Goal: Task Accomplishment & Management: Use online tool/utility

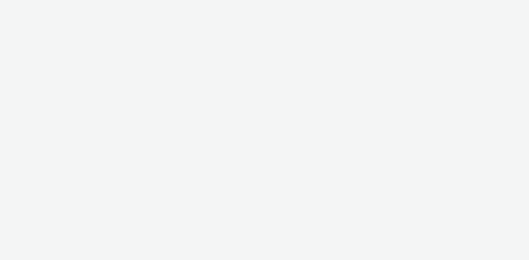
select select "38ed0f18-cbca-4106-be45-330e11e5f0af"
select select "f42c2087-8482-4af0-9099-e05519206007"
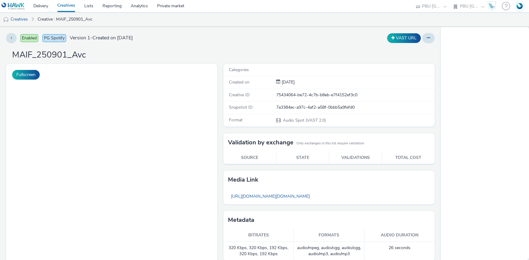
select select "38ed0f18-cbca-4106-be45-330e11e5f0af"
select select "f42c2087-8482-4af0-9099-e05519206007"
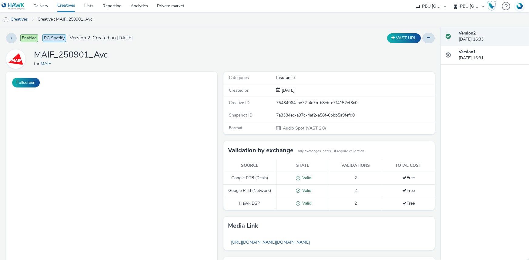
select select "38ed0f18-cbca-4106-be45-330e11e5f0af"
select select "f42c2087-8482-4af0-9099-e05519206007"
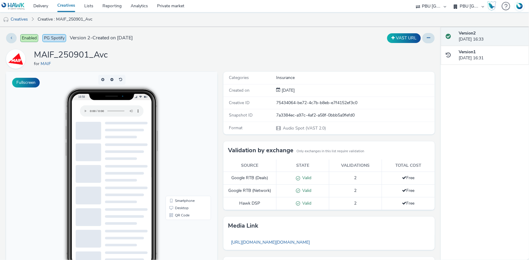
click at [85, 54] on h1 "MAIF_250901_Avc" at bounding box center [71, 55] width 74 height 12
copy h1 "MAIF_250901_Avc"
click at [67, 2] on link "Creatives" at bounding box center [66, 6] width 27 height 12
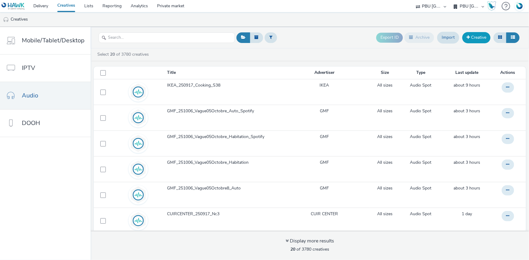
click at [476, 37] on link "Creative" at bounding box center [476, 37] width 28 height 11
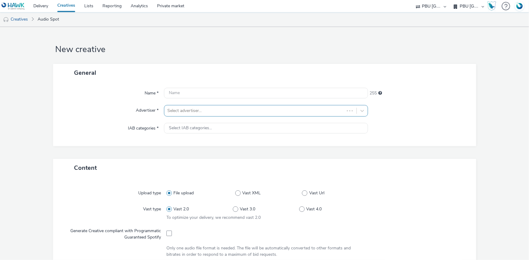
click at [205, 112] on div at bounding box center [254, 110] width 174 height 7
type input "maif"
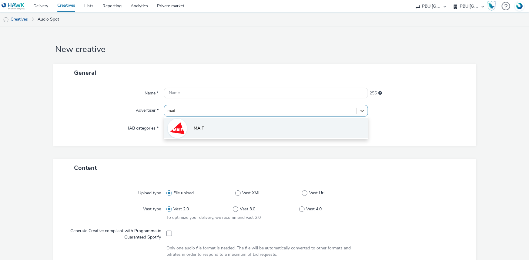
click at [197, 123] on li "MAIF" at bounding box center [266, 128] width 204 height 20
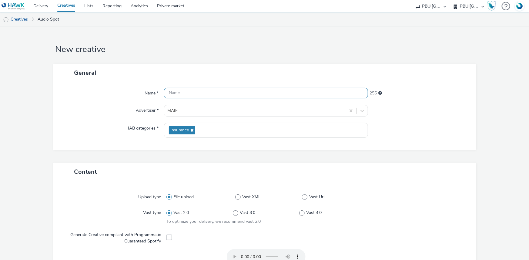
click at [200, 88] on input "text" at bounding box center [266, 93] width 204 height 11
paste input "MAIF_250901_NeoBraquage"
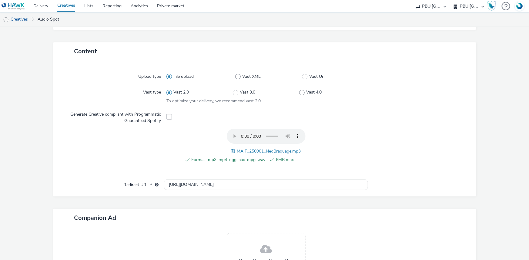
scroll to position [190, 0]
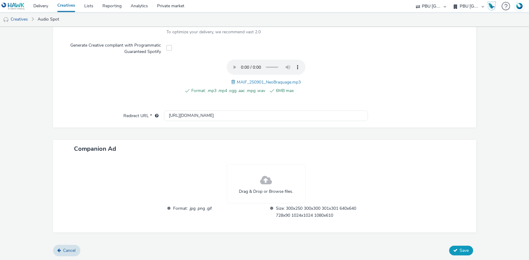
type input "MAIF_250901_NeoBraquage_V2"
click at [449, 249] on button "Save" at bounding box center [461, 251] width 24 height 10
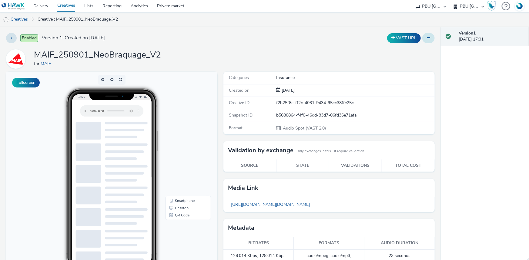
click at [427, 36] on button at bounding box center [428, 38] width 12 height 10
click at [403, 61] on link "Duplicate" at bounding box center [411, 62] width 45 height 12
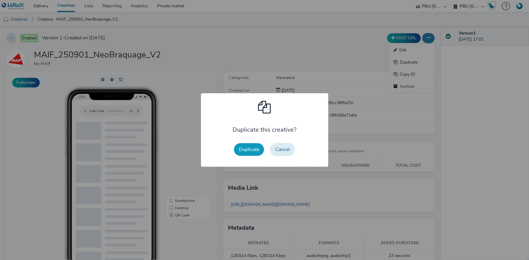
click at [248, 155] on button "Duplicate" at bounding box center [249, 149] width 30 height 13
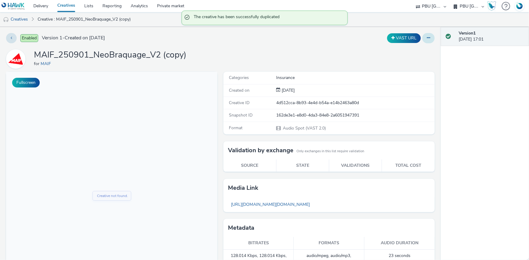
click at [426, 37] on button at bounding box center [428, 38] width 12 height 10
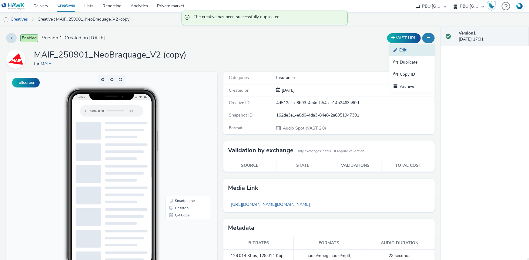
click at [403, 50] on link "Edit" at bounding box center [411, 50] width 45 height 12
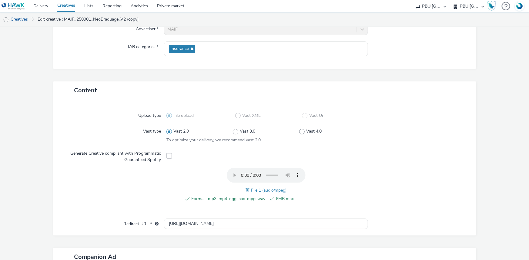
scroll to position [82, 0]
click at [248, 188] on span at bounding box center [248, 189] width 5 height 7
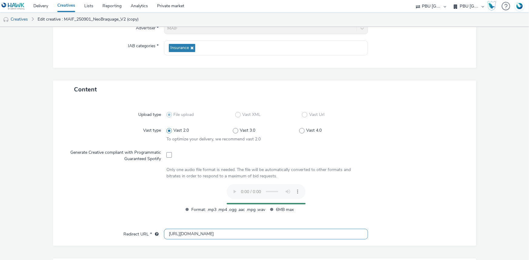
click at [175, 234] on input "http://maif.fr" at bounding box center [266, 234] width 204 height 11
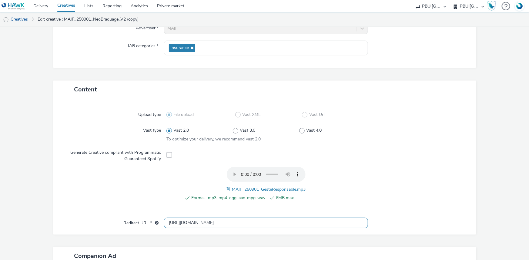
type input "https://maif.fr"
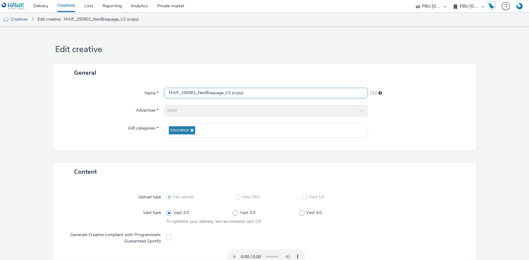
click at [211, 92] on input "MAIF_250901_NeoBraquage_V2 (copy)" at bounding box center [266, 93] width 204 height 11
paste input "GesteResponsable"
type input "MAIF_250901_GesteResponsable_V2"
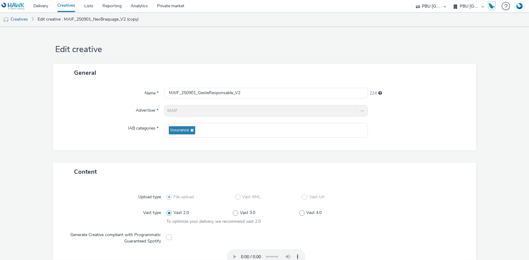
click at [383, 100] on div "Name * MAIF_250901_GesteResponsable_V2 224 Advertiser * MAIF IAB categories * I…" at bounding box center [264, 116] width 423 height 69
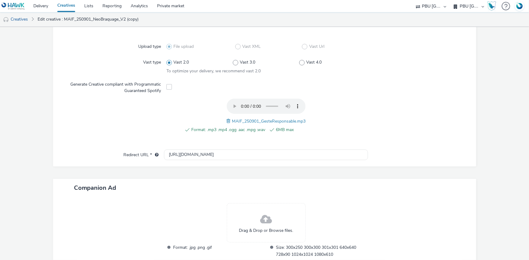
scroll to position [190, 0]
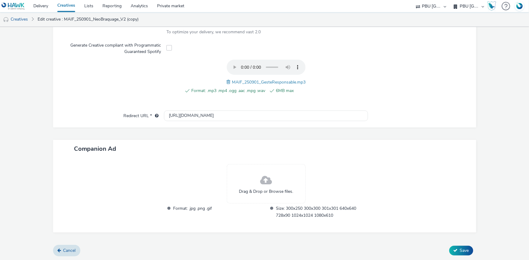
click at [463, 246] on div "Cancel Save" at bounding box center [264, 251] width 423 height 11
click at [463, 249] on span "Save" at bounding box center [464, 251] width 9 height 6
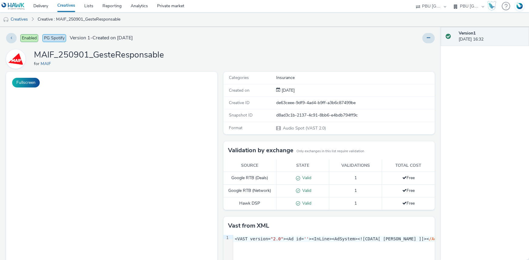
select select "38ed0f18-cbca-4106-be45-330e11e5f0af"
select select "f42c2087-8482-4af0-9099-e05519206007"
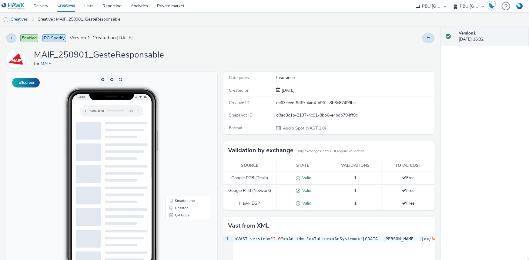
click at [101, 55] on h1 "MAIF_250901_GesteResponsable" at bounding box center [99, 55] width 130 height 12
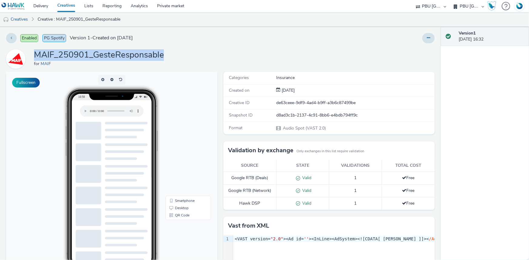
click at [101, 55] on h1 "MAIF_250901_GesteResponsable" at bounding box center [99, 55] width 130 height 12
copy h1 "MAIF_250901_GesteResponsable"
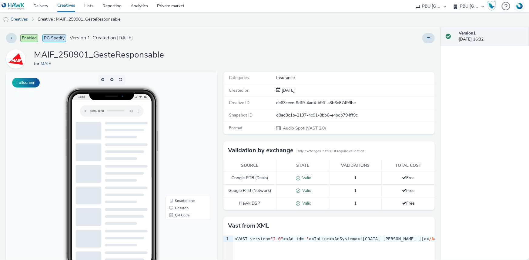
click at [430, 38] on div "Enabled PG Spotify Version 1 - Created on 27 August 2025 MAIF_250901_GesteRespo…" at bounding box center [220, 143] width 441 height 233
click at [427, 40] on icon at bounding box center [428, 38] width 3 height 4
click at [402, 50] on link "Edit" at bounding box center [411, 50] width 45 height 12
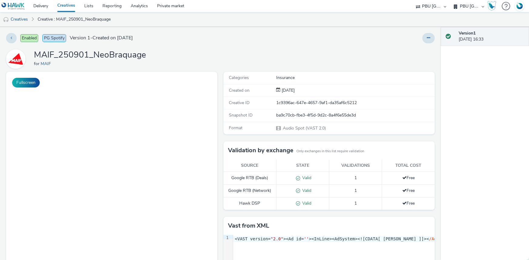
select select "38ed0f18-cbca-4106-be45-330e11e5f0af"
select select "f42c2087-8482-4af0-9099-e05519206007"
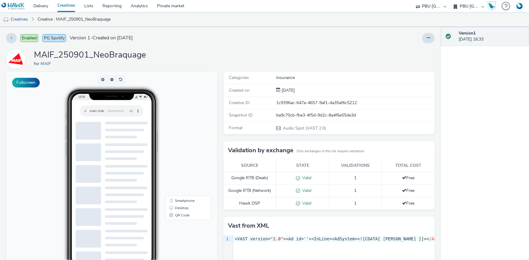
click at [107, 54] on h1 "MAIF_250901_NeoBraquage" at bounding box center [90, 55] width 112 height 12
copy h1 "MAIF_250901_NeoBraquage"
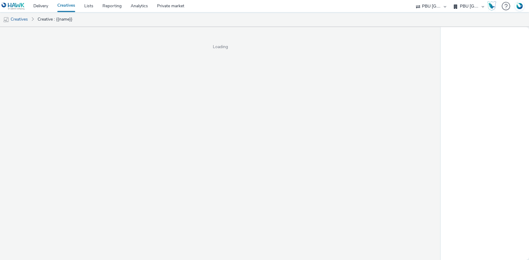
select select "38ed0f18-cbca-4106-be45-330e11e5f0af"
select select "f42c2087-8482-4af0-9099-e05519206007"
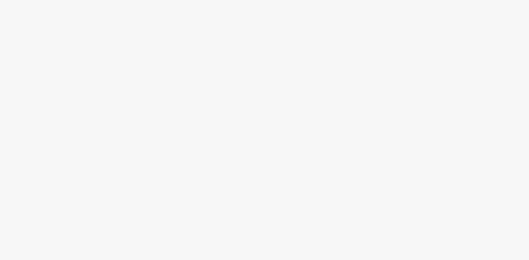
select select "38ed0f18-cbca-4106-be45-330e11e5f0af"
select select "f42c2087-8482-4af0-9099-e05519206007"
select select "38ed0f18-cbca-4106-be45-330e11e5f0af"
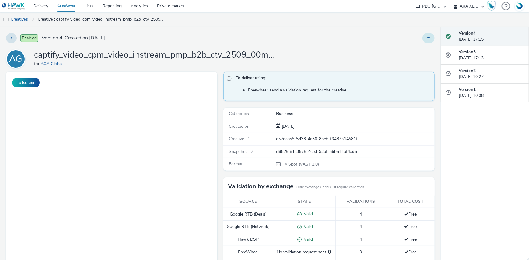
click at [427, 39] on icon at bounding box center [428, 38] width 3 height 4
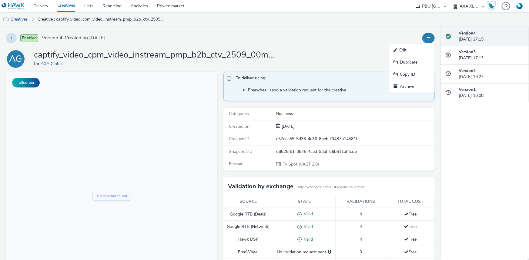
drag, startPoint x: 414, startPoint y: 48, endPoint x: 302, endPoint y: 1, distance: 121.6
click at [414, 48] on link "Edit" at bounding box center [411, 50] width 45 height 12
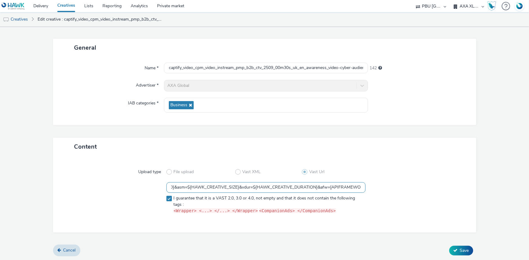
scroll to position [0, 1022]
drag, startPoint x: 327, startPoint y: 187, endPoint x: 395, endPoint y: 181, distance: 68.2
click at [376, 182] on div "https://vast.xpln.tech/vast?vastUrl=8v6u4yjs428464877&xid=axa-ch&yid=captify&zi…" at bounding box center [264, 199] width 401 height 34
click at [401, 180] on div "Upload type File upload Vast XML Vast Url https://vast.xpln.tech/vast?vastUrl=8…" at bounding box center [264, 194] width 411 height 65
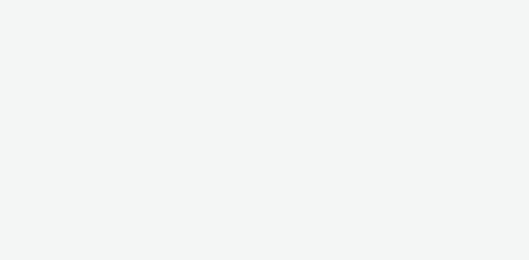
select select "38ed0f18-cbca-4106-be45-330e11e5f0af"
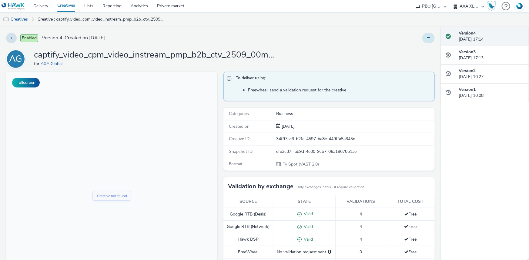
click at [422, 37] on button at bounding box center [428, 38] width 12 height 10
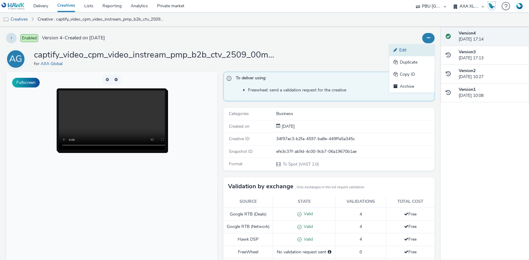
click at [404, 51] on link "Edit" at bounding box center [411, 50] width 45 height 12
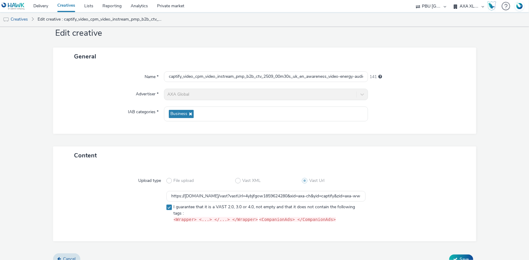
scroll to position [25, 0]
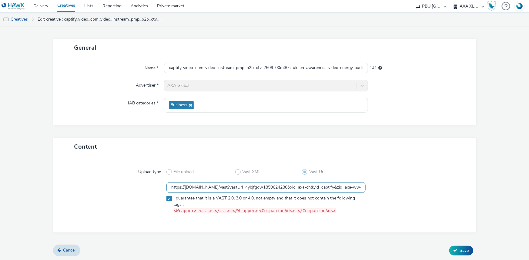
drag, startPoint x: 287, startPoint y: 186, endPoint x: 311, endPoint y: 189, distance: 24.4
click at [311, 189] on input "https://[DOMAIN_NAME]/vast?vastUrl=4ybjfgow1859624280&xid=axa-ch&yid=captify&zi…" at bounding box center [265, 187] width 199 height 11
click at [319, 188] on input "https://[DOMAIN_NAME]/vast?vastUrl=4ybjfgow1859624280&xid=axa-ch&yid=captify&zi…" at bounding box center [265, 187] width 199 height 11
drag, startPoint x: 385, startPoint y: 189, endPoint x: 387, endPoint y: 193, distance: 4.2
click at [419, 195] on div "https://[DOMAIN_NAME]/vast?vastUrl=4ybjfgow1859624280&xid=axa-ch&yid=captify&zi…" at bounding box center [264, 199] width 401 height 34
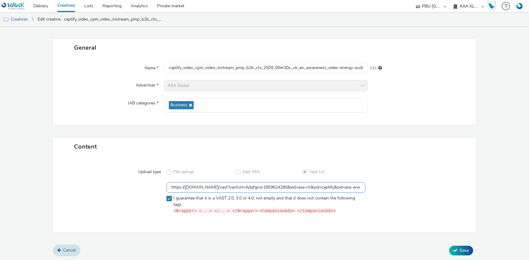
drag, startPoint x: 363, startPoint y: 189, endPoint x: 352, endPoint y: 188, distance: 11.3
click at [366, 189] on div at bounding box center [416, 199] width 100 height 34
drag, startPoint x: 341, startPoint y: 185, endPoint x: 407, endPoint y: 188, distance: 66.4
click at [407, 188] on div "https://[DOMAIN_NAME]/vast?vastUrl=4ybjfgow1859624280&xid=axa-ch&yid=captify&zi…" at bounding box center [264, 199] width 401 height 34
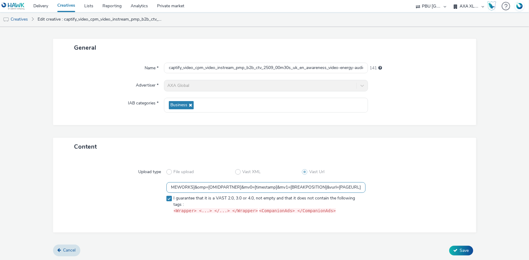
click at [321, 188] on input "https://[DOMAIN_NAME]/vast?vastUrl=4ybjfgow1859624280&xid=axa-ch&yid=captify&zi…" at bounding box center [265, 187] width 199 height 11
drag, startPoint x: 288, startPoint y: 185, endPoint x: 321, endPoint y: 188, distance: 33.5
click at [321, 188] on input "https://[DOMAIN_NAME]/vast?vastUrl=4ybjfgow1859624280&xid=axa-ch&yid=captify&zi…" at bounding box center [265, 187] width 199 height 11
click at [336, 187] on input "https://[DOMAIN_NAME]/vast?vastUrl=4ybjfgow1859624280&xid=axa-ch&yid=captify&zi…" at bounding box center [265, 187] width 199 height 11
click at [460, 185] on div at bounding box center [416, 199] width 100 height 34
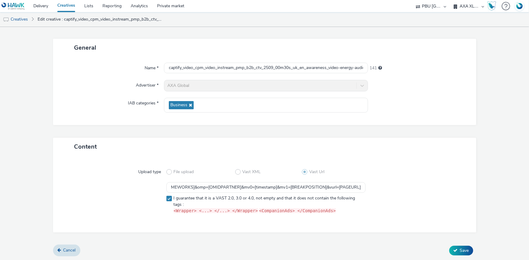
scroll to position [0, 0]
drag, startPoint x: 280, startPoint y: 187, endPoint x: 291, endPoint y: 187, distance: 10.6
click at [291, 187] on input "https://[DOMAIN_NAME]/vast?vastUrl=4ybjfgow1859624280&xid=axa-ch&yid=captify&zi…" at bounding box center [265, 187] width 199 height 11
drag, startPoint x: 328, startPoint y: 189, endPoint x: 346, endPoint y: 191, distance: 18.6
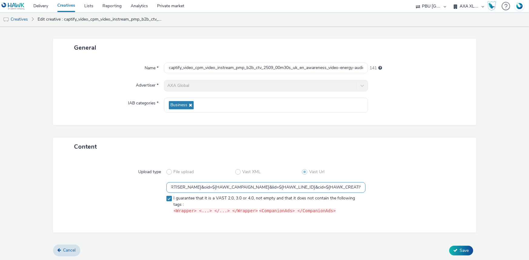
click at [346, 191] on input "https://[DOMAIN_NAME]/vast?vastUrl=4ybjfgow1859624280&xid=axa-ch&yid=captify&zi…" at bounding box center [265, 187] width 199 height 11
click at [435, 145] on div "Content" at bounding box center [264, 147] width 423 height 18
drag, startPoint x: 332, startPoint y: 188, endPoint x: 354, endPoint y: 188, distance: 22.1
click at [354, 188] on input "https://[DOMAIN_NAME]/vast?vastUrl=4ybjfgow1859624280&xid=axa-ch&yid=captify&zi…" at bounding box center [265, 187] width 199 height 11
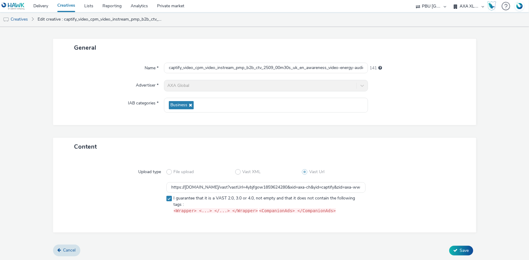
click at [385, 179] on div "Upload type File upload Vast XML Vast Url https://[DOMAIN_NAME]/vast?vastUrl=4y…" at bounding box center [264, 194] width 411 height 65
